Goal: Find specific page/section: Find specific page/section

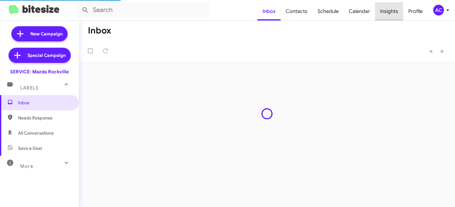
click at [392, 10] on span "Insights" at bounding box center [389, 11] width 28 height 18
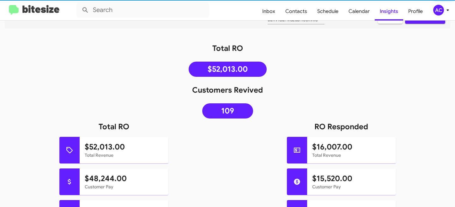
scroll to position [89, 0]
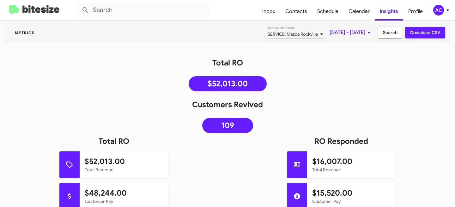
scroll to position [51, 0]
